Goal: Check status: Check status

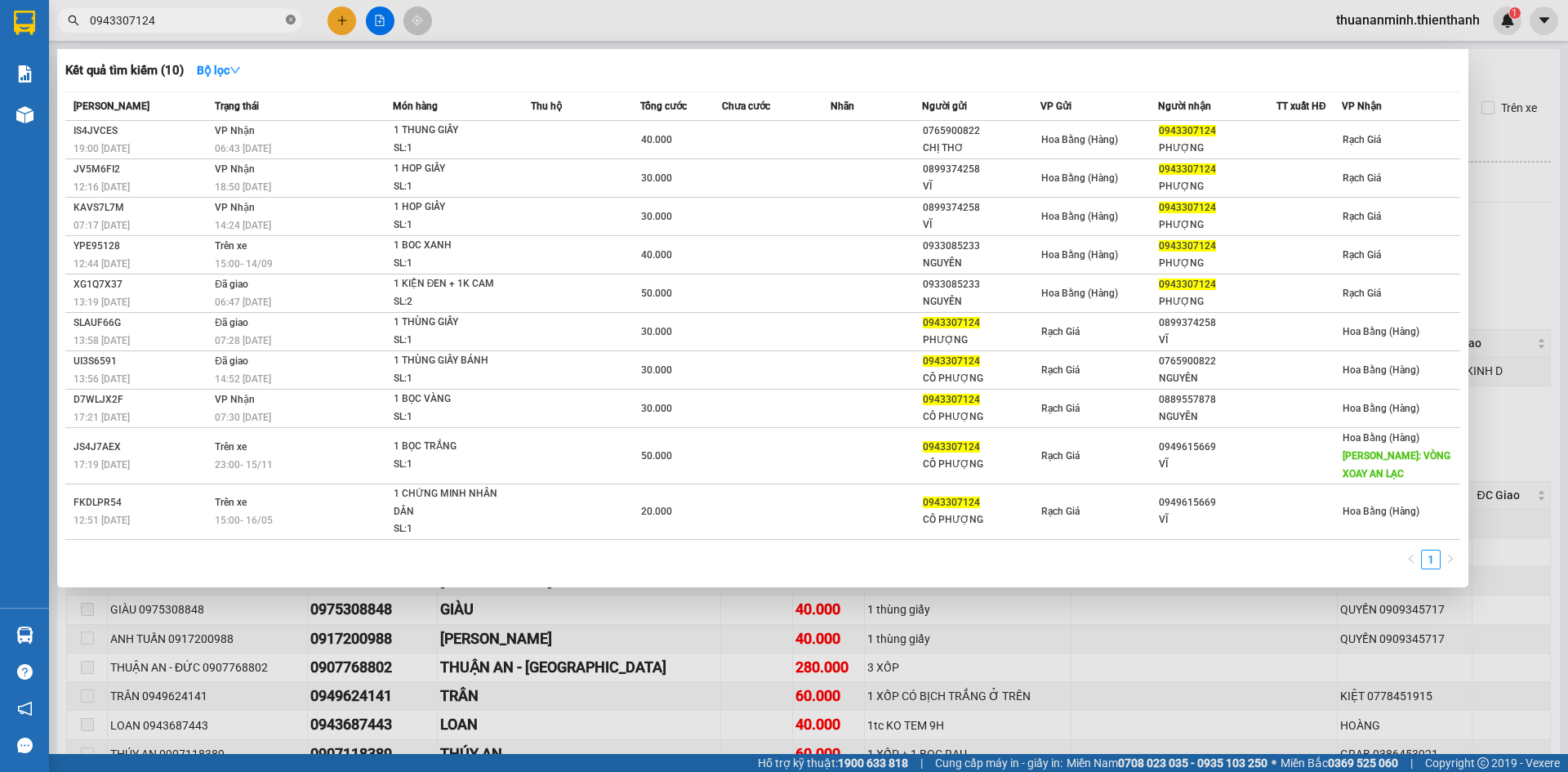
click at [288, 17] on icon "close-circle" at bounding box center [290, 19] width 10 height 10
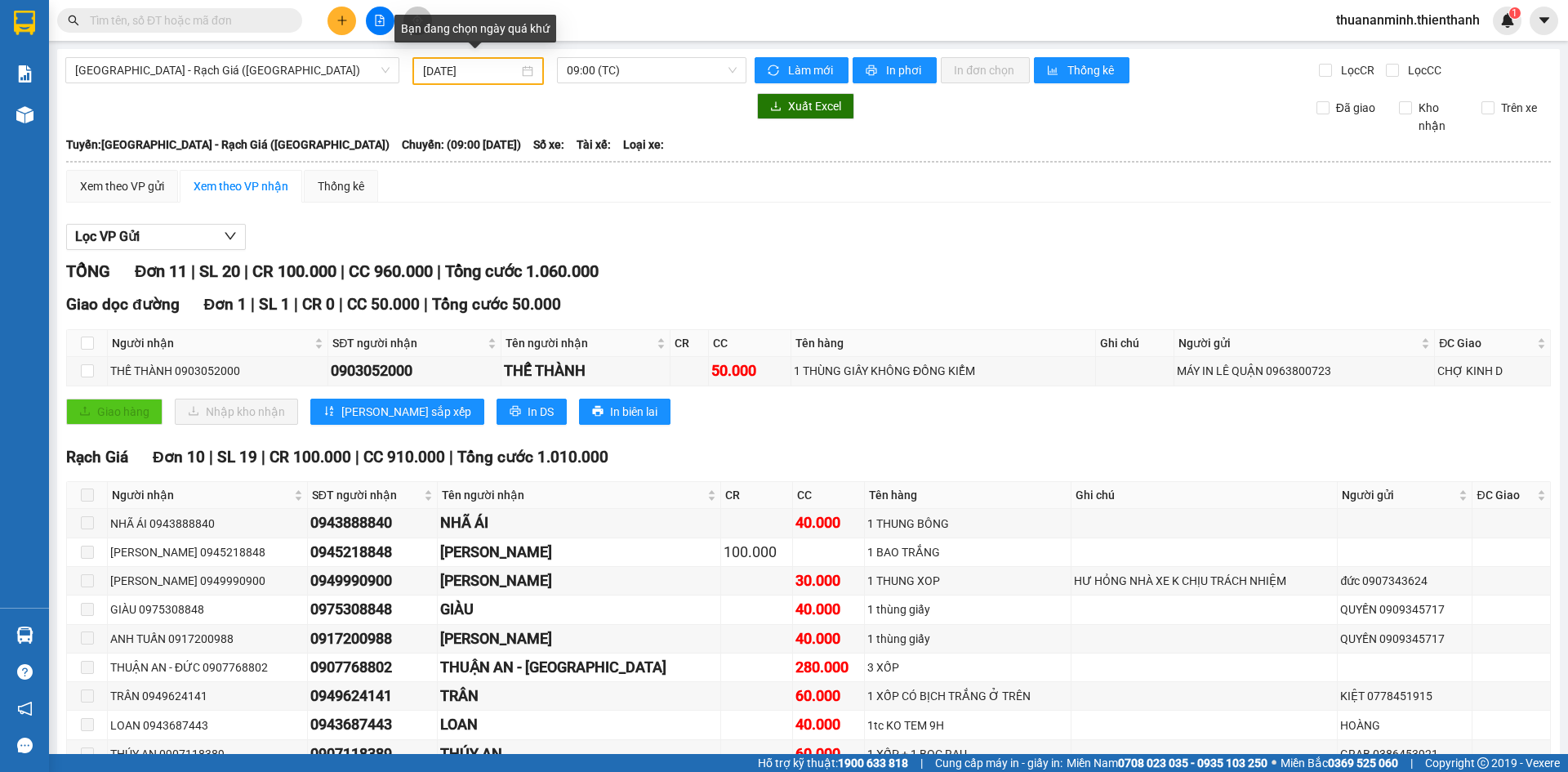
click at [530, 74] on div "[DATE]" at bounding box center [478, 71] width 132 height 28
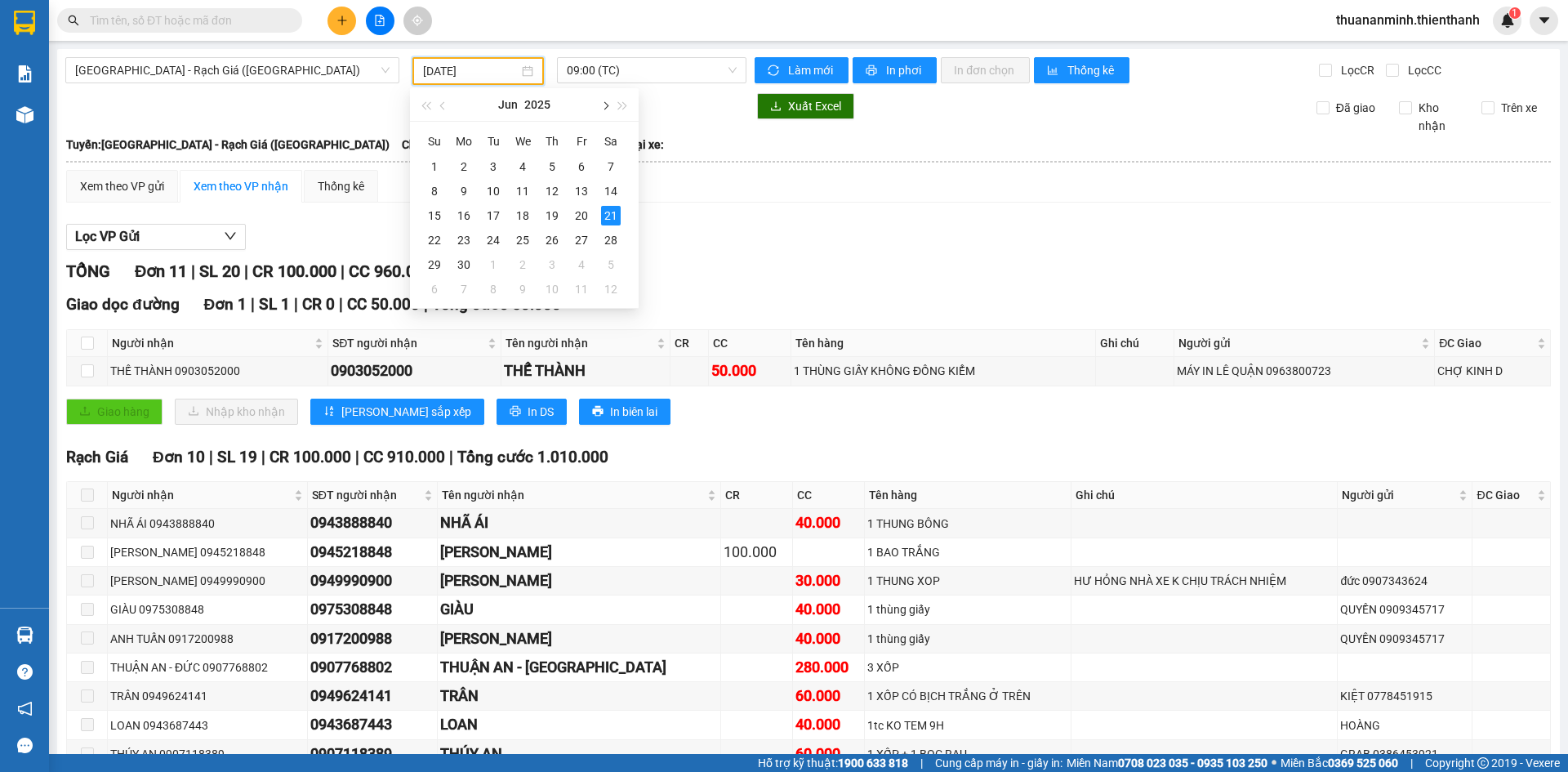
click at [601, 105] on span "button" at bounding box center [604, 105] width 8 height 8
click at [444, 212] on div "14" at bounding box center [434, 215] width 19 height 19
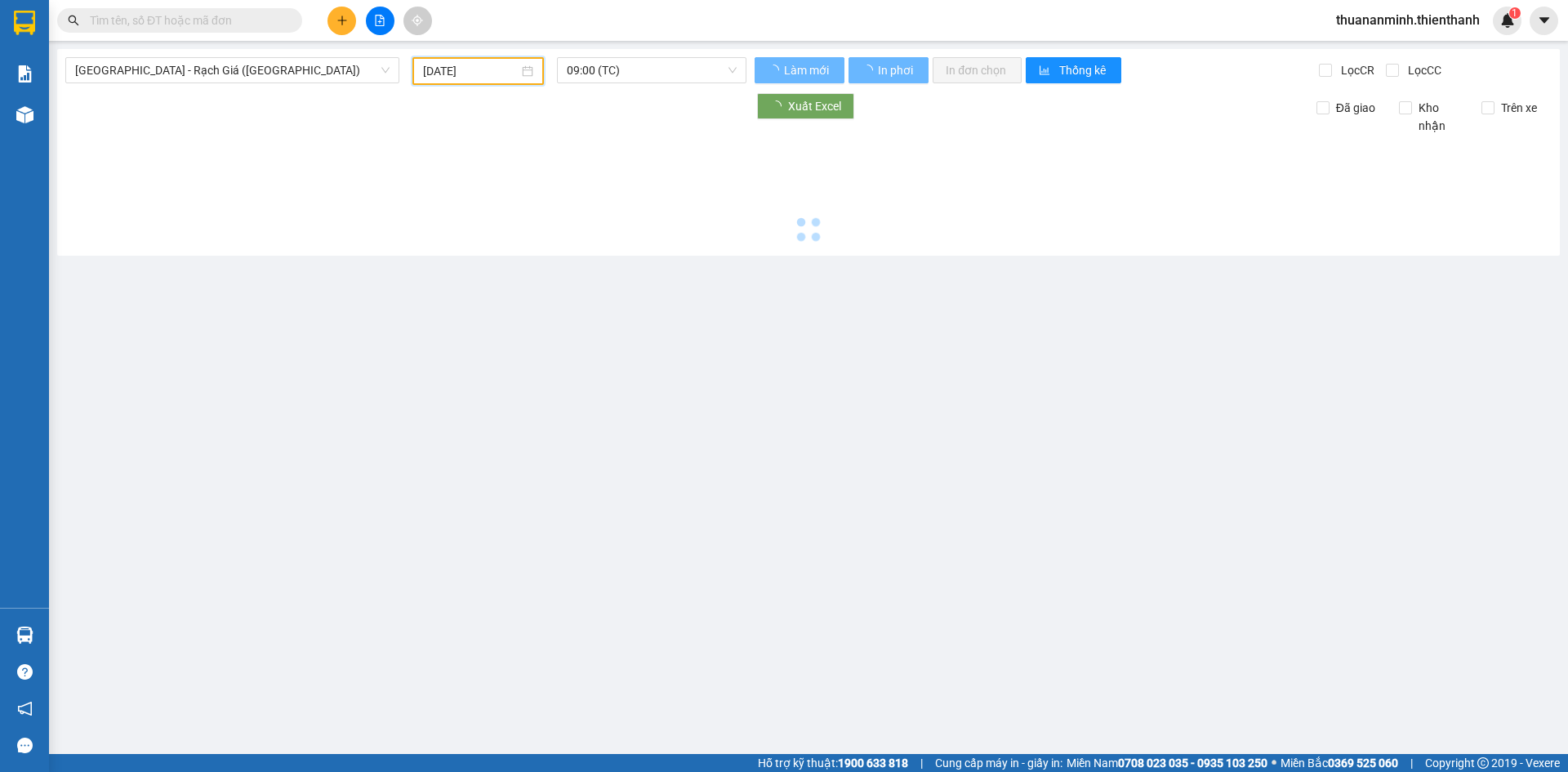
type input "[DATE]"
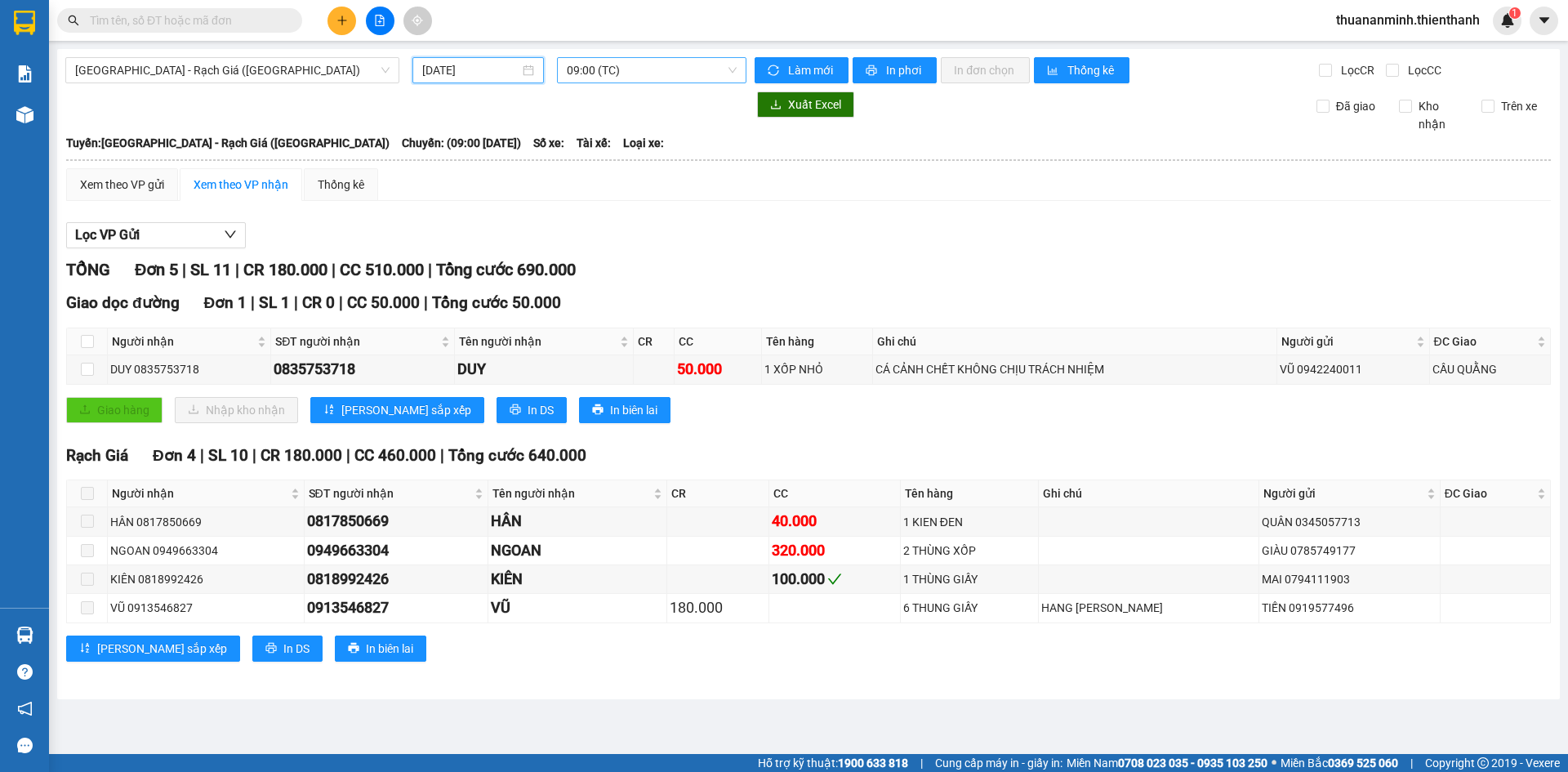
click at [634, 71] on span "09:00 (TC)" at bounding box center [651, 71] width 170 height 24
click at [163, 185] on div "Xem theo VP gửi" at bounding box center [122, 184] width 85 height 18
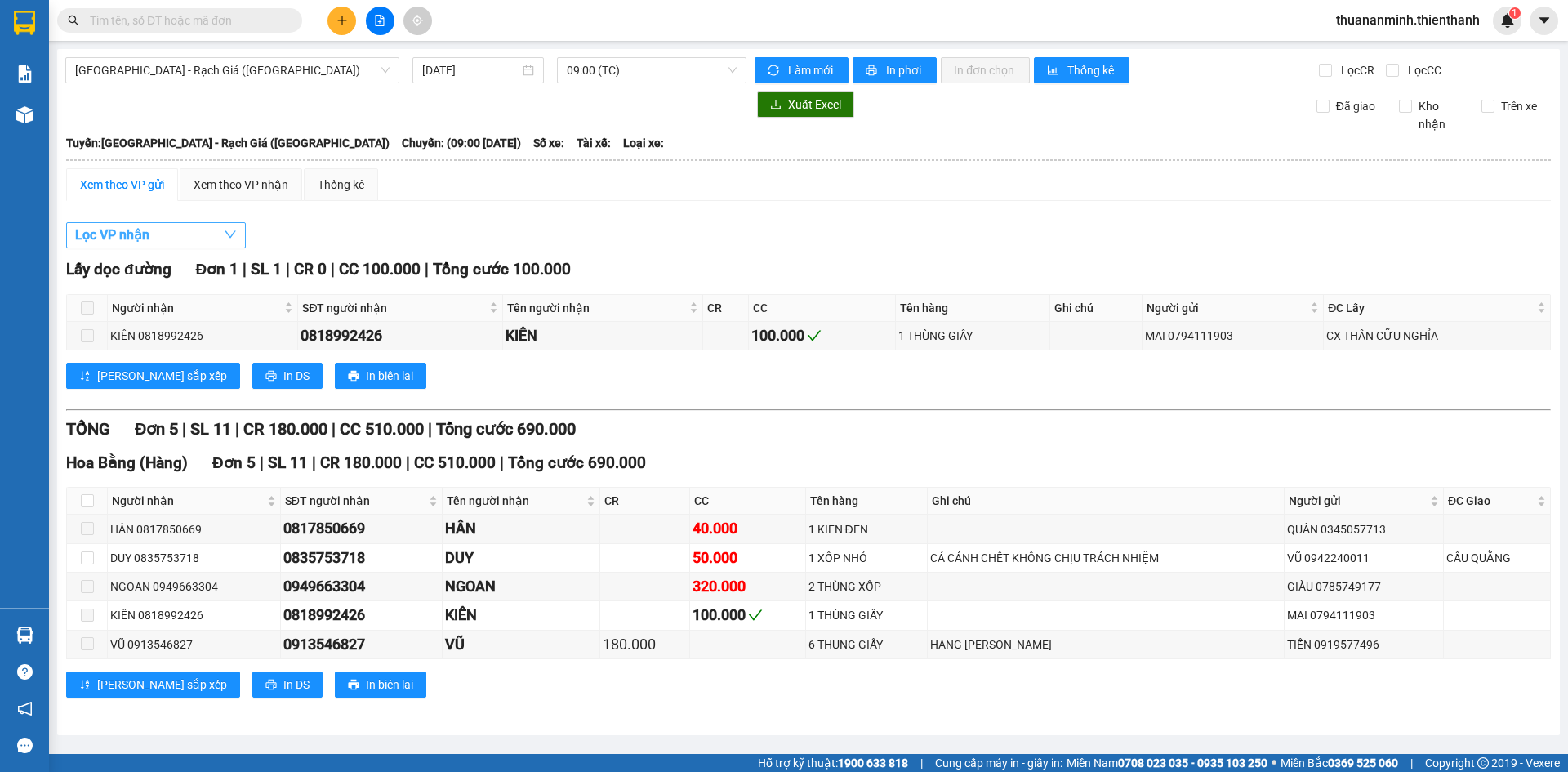
click at [192, 235] on button "Lọc VP nhận" at bounding box center [156, 235] width 180 height 26
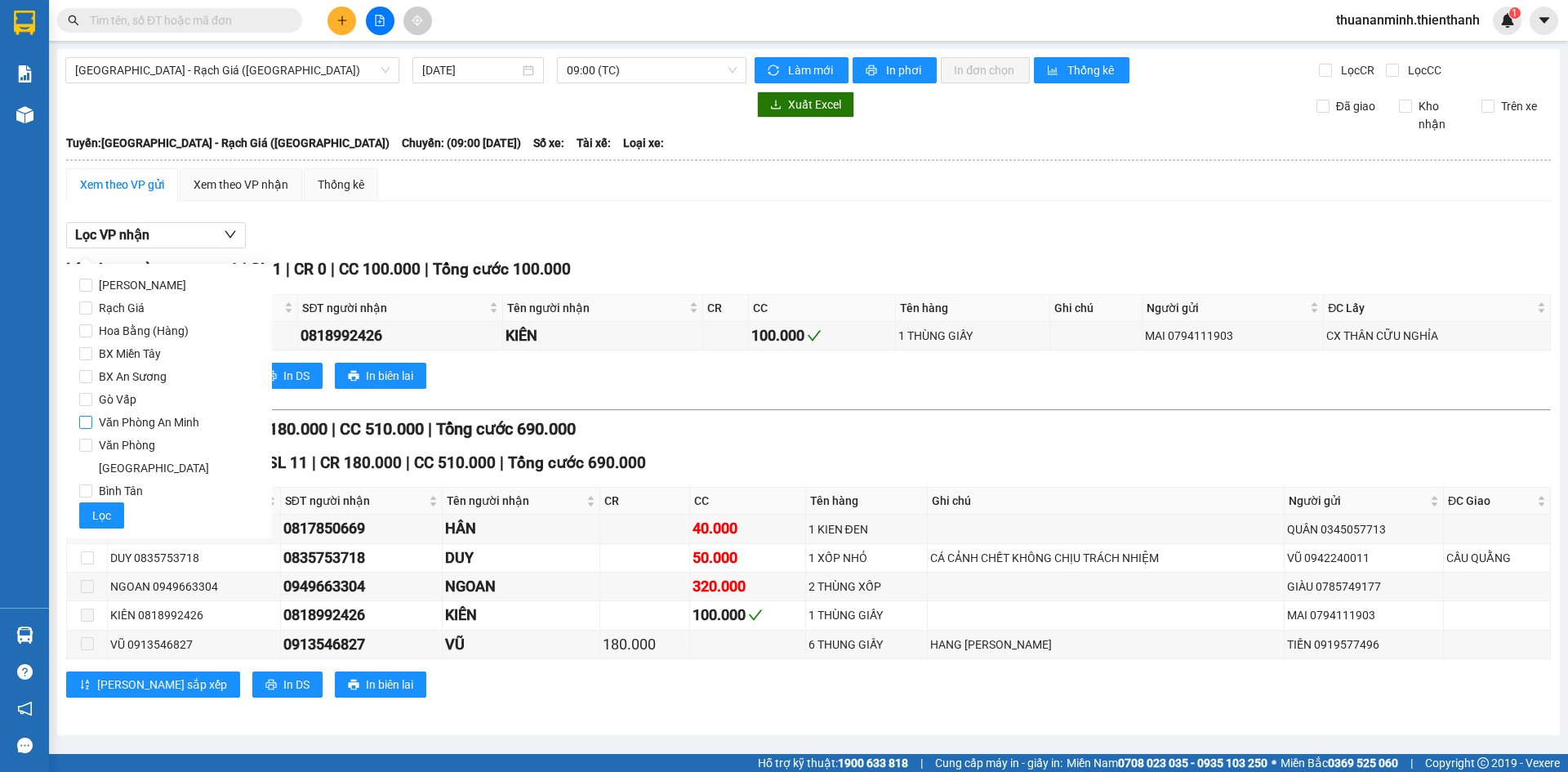
click at [150, 416] on span "Văn Phòng An Minh" at bounding box center [149, 422] width 113 height 23
click at [92, 416] on input "Văn Phòng An Minh" at bounding box center [85, 422] width 13 height 13
checkbox input "true"
click at [93, 506] on span "Lọc" at bounding box center [102, 515] width 19 height 18
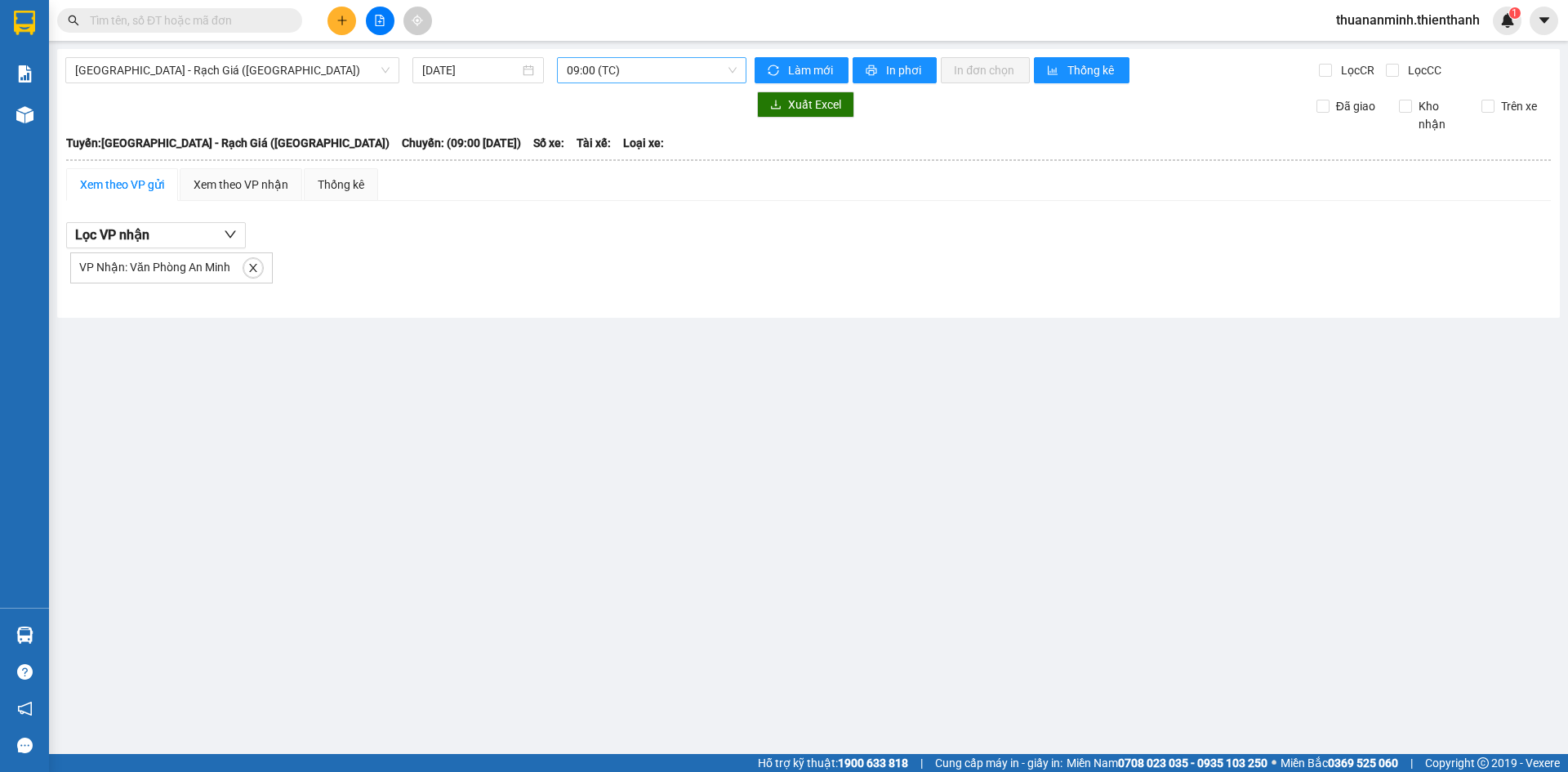
click at [636, 64] on span "09:00 (TC)" at bounding box center [651, 71] width 170 height 24
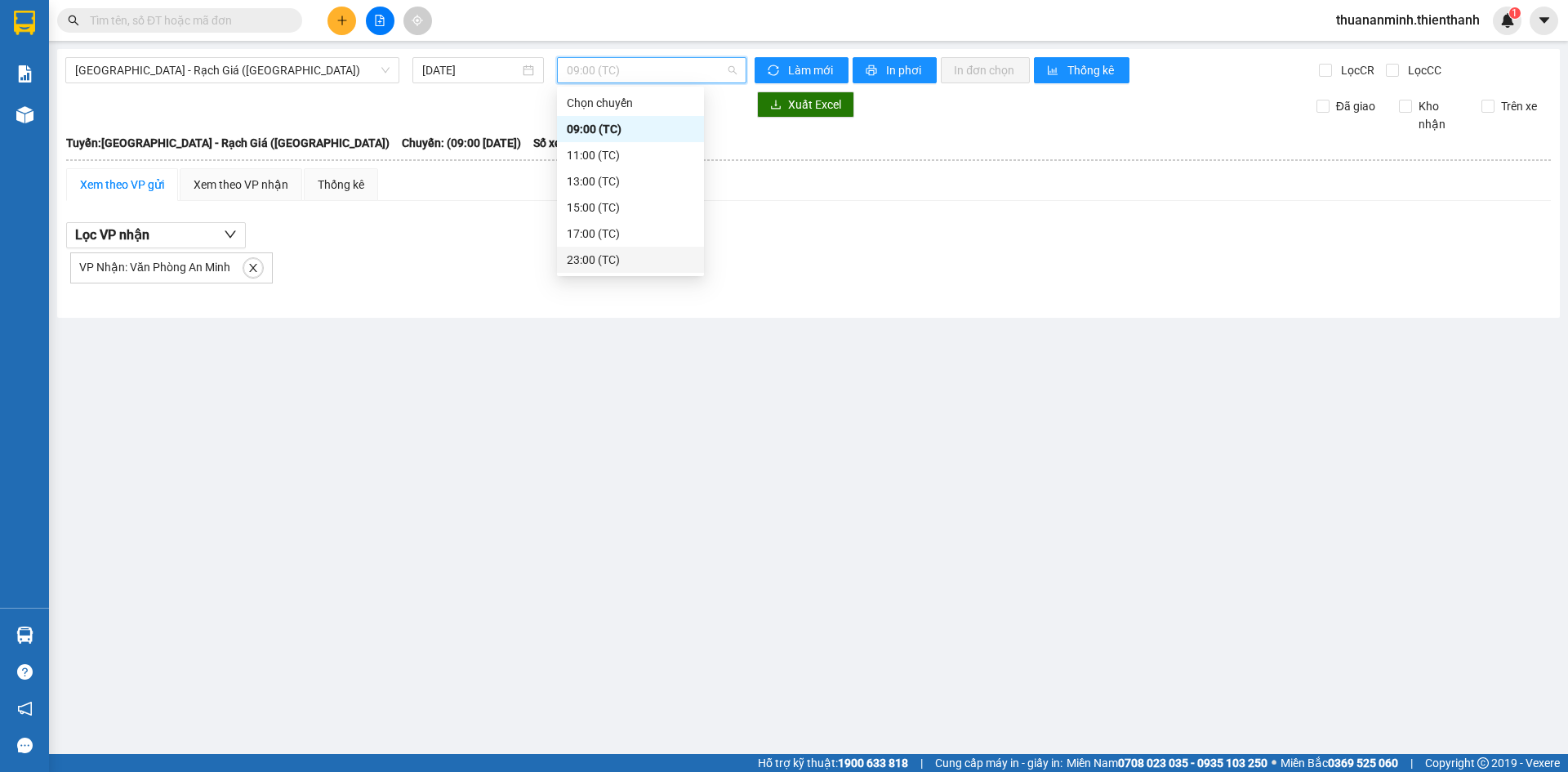
click at [604, 253] on div "23:00 (TC)" at bounding box center [630, 260] width 127 height 18
